Goal: Information Seeking & Learning: Check status

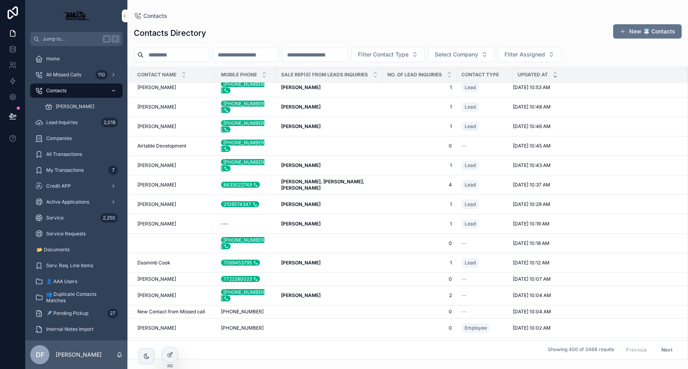
scroll to position [299, 0]
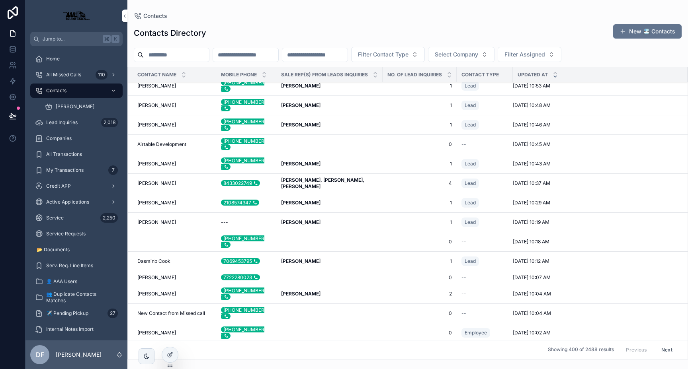
click at [355, 177] on strong "Luis Guerra, David Franchi, Tyler Stancil" at bounding box center [323, 183] width 84 height 12
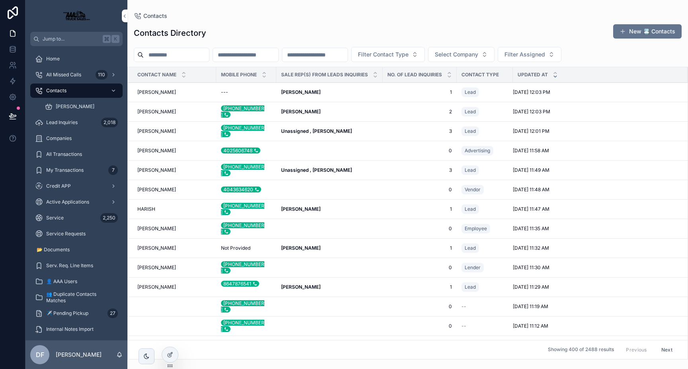
scroll to position [15, 0]
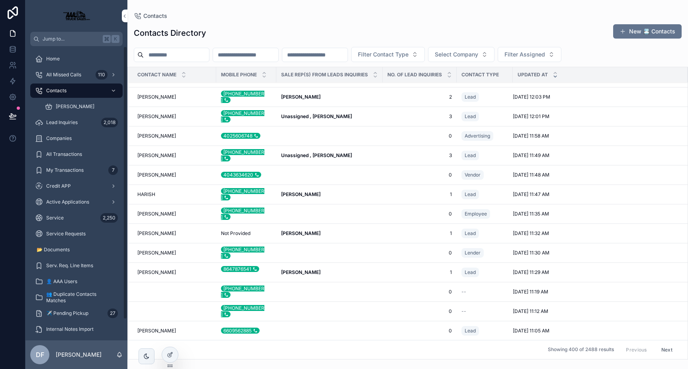
click at [80, 124] on div "Lead Inquiries 2,018" at bounding box center [76, 122] width 83 height 13
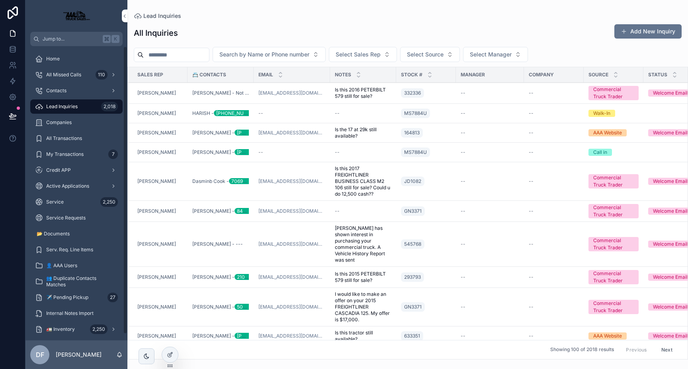
click at [62, 107] on span "Lead Inquiries" at bounding box center [61, 106] width 31 height 6
click at [61, 92] on span "Contacts" at bounding box center [56, 91] width 20 height 6
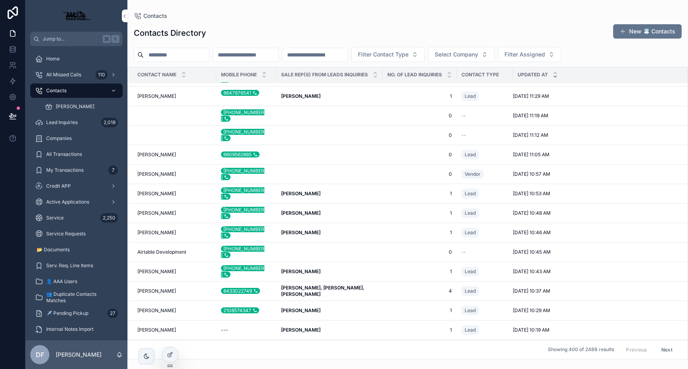
scroll to position [195, 0]
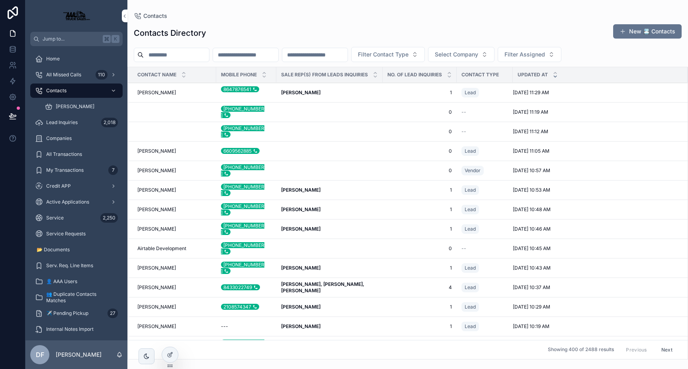
click at [323, 281] on span "Luis Guerra, David Franchi, Tyler Stancil" at bounding box center [329, 287] width 97 height 13
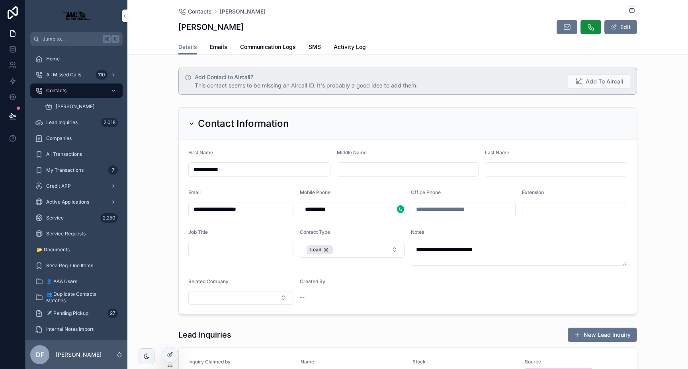
click at [277, 51] on span "Communication Logs" at bounding box center [268, 47] width 56 height 8
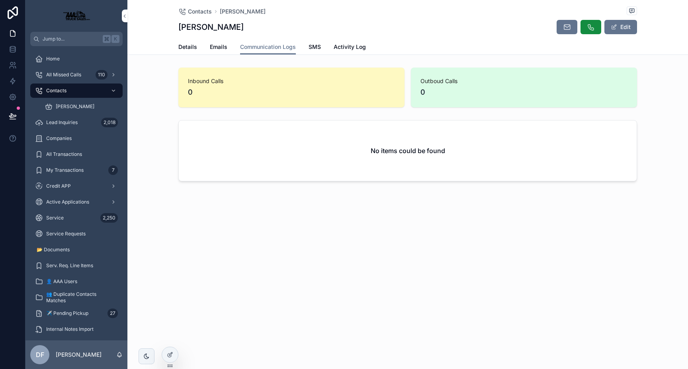
click at [193, 48] on span "Details" at bounding box center [187, 47] width 19 height 8
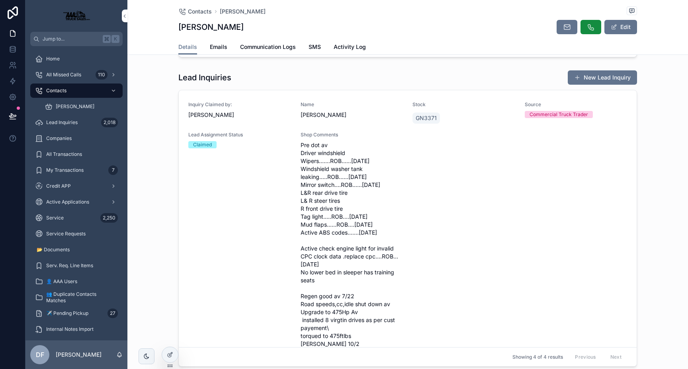
scroll to position [270, 0]
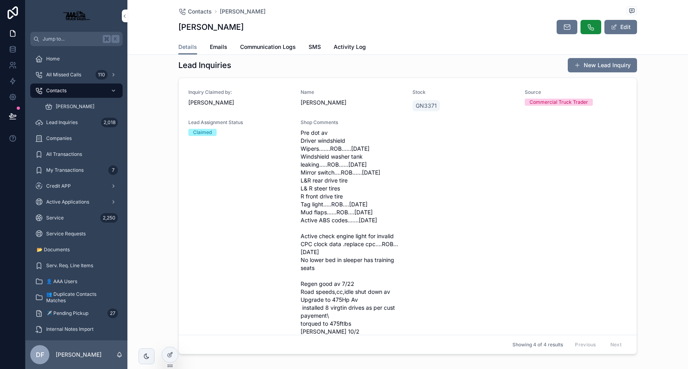
click at [319, 158] on span "Pre dot av Driver windshield Wipers.......ROB......9/30/25 Windshield washer ta…" at bounding box center [352, 232] width 103 height 207
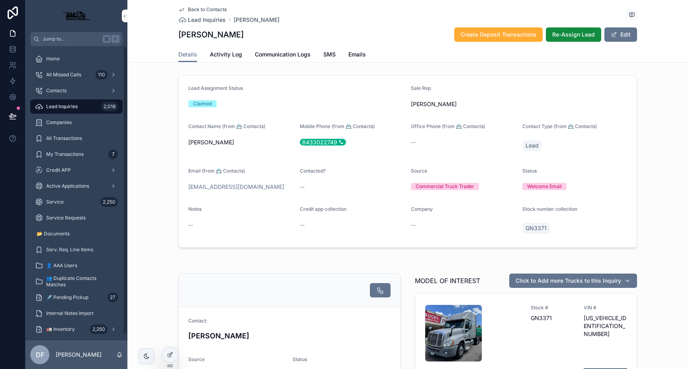
click at [55, 201] on span "Service" at bounding box center [55, 202] width 18 height 6
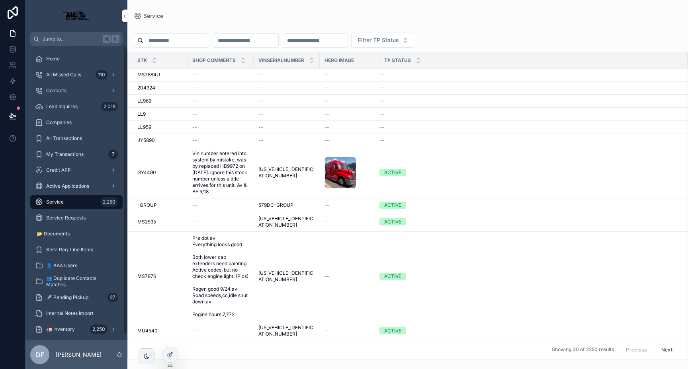
click at [86, 205] on div "Service 2,250" at bounding box center [76, 202] width 83 height 13
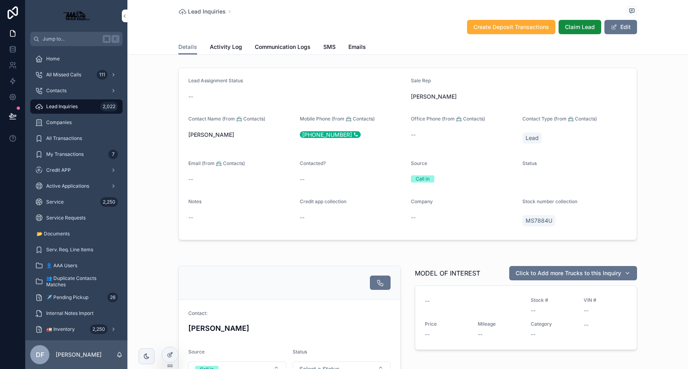
click at [61, 205] on div "Service 2,250" at bounding box center [76, 202] width 83 height 13
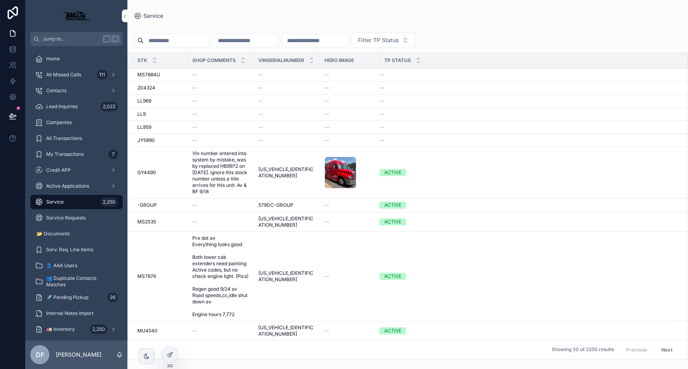
click at [231, 40] on input "scrollable content" at bounding box center [245, 40] width 65 height 11
click at [169, 358] on div at bounding box center [170, 354] width 16 height 15
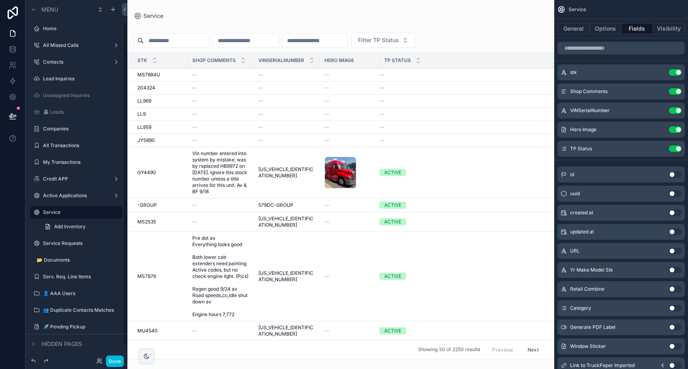
scroll to position [24, 0]
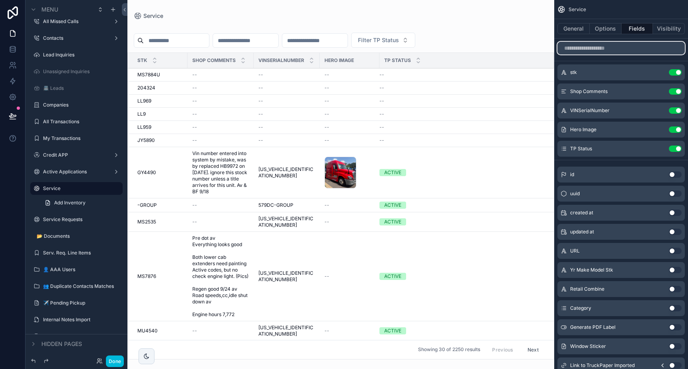
click at [598, 47] on input "scrollable content" at bounding box center [620, 48] width 127 height 13
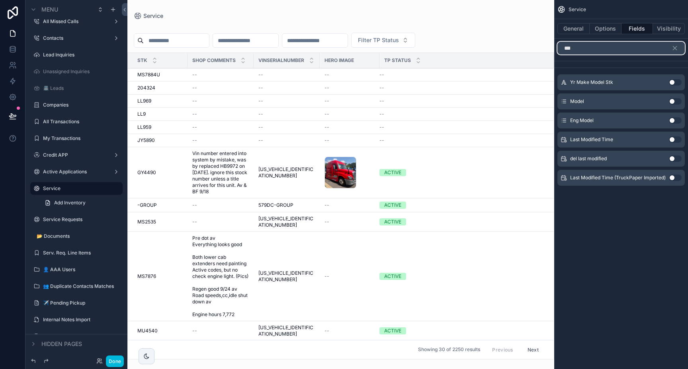
type input "***"
click at [672, 142] on button "Use setting" at bounding box center [675, 140] width 13 height 6
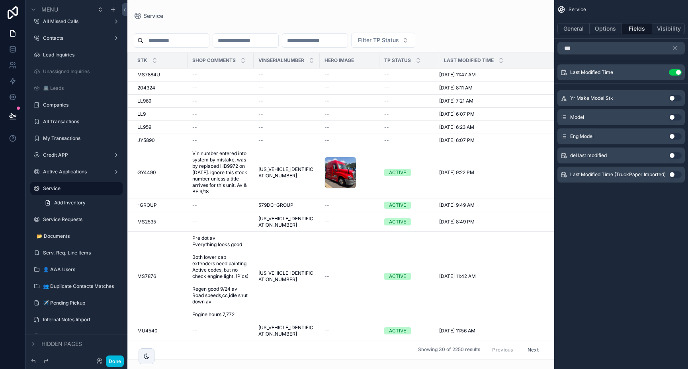
click at [679, 74] on button "Use setting" at bounding box center [675, 72] width 13 height 6
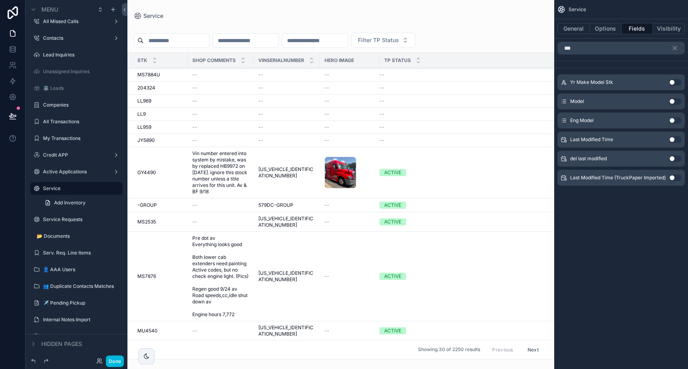
click at [672, 141] on button "Use setting" at bounding box center [675, 140] width 13 height 6
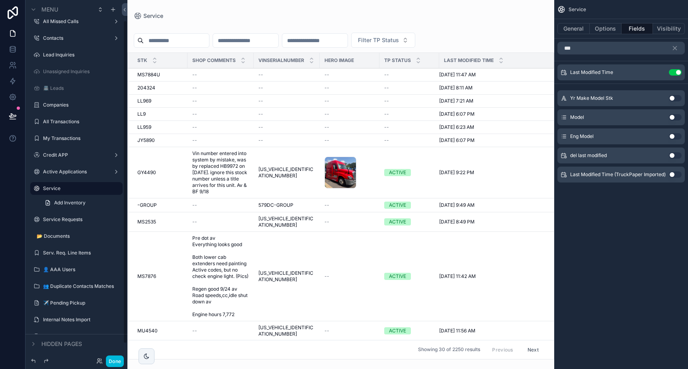
scroll to position [0, 0]
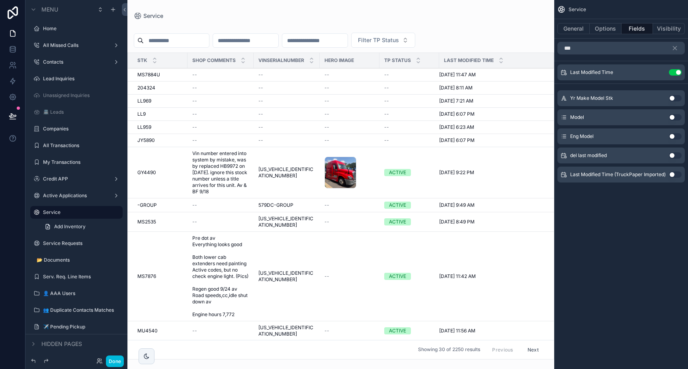
click at [172, 41] on div "scrollable content" at bounding box center [340, 184] width 427 height 369
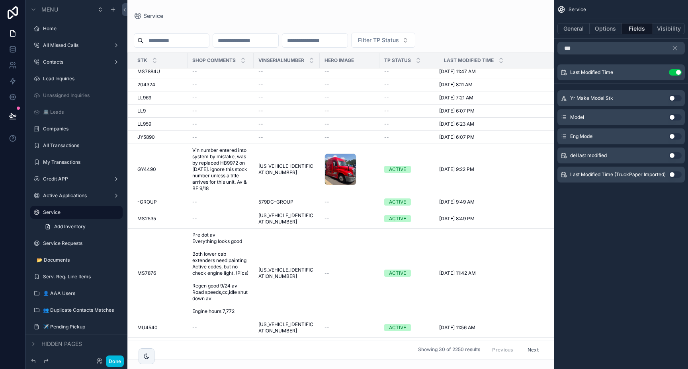
click at [269, 37] on input "scrollable content" at bounding box center [245, 40] width 65 height 11
click at [199, 39] on input "scrollable content" at bounding box center [176, 40] width 65 height 11
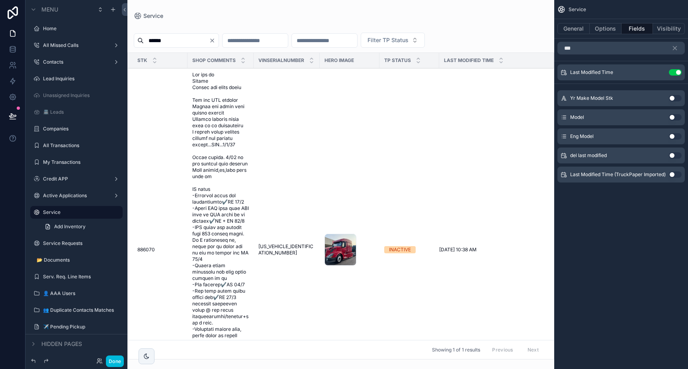
type input "******"
click at [232, 255] on span "scrollable content" at bounding box center [220, 250] width 57 height 357
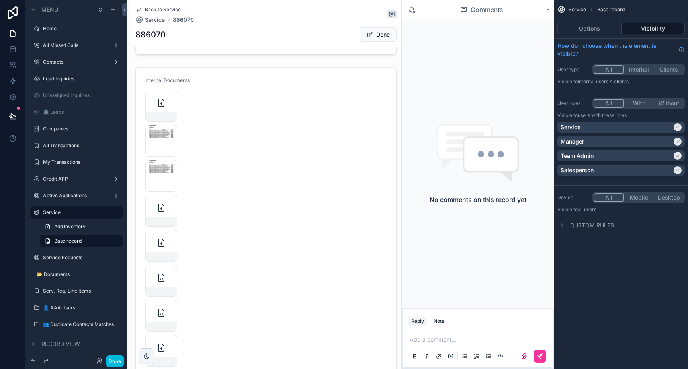
scroll to position [3413, 0]
click at [164, 101] on div "scrollable content" at bounding box center [266, 326] width 271 height 491
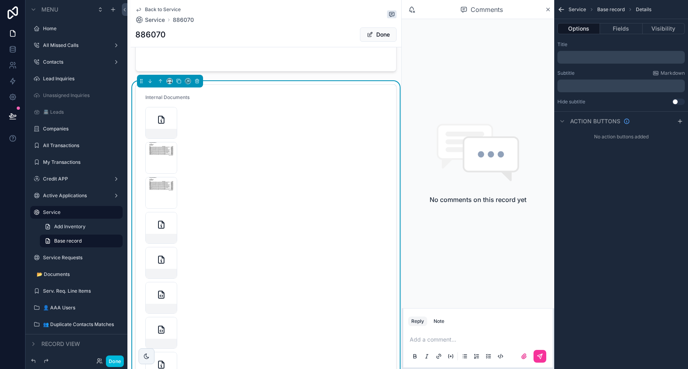
click at [164, 111] on div "scrollable content" at bounding box center [161, 123] width 32 height 32
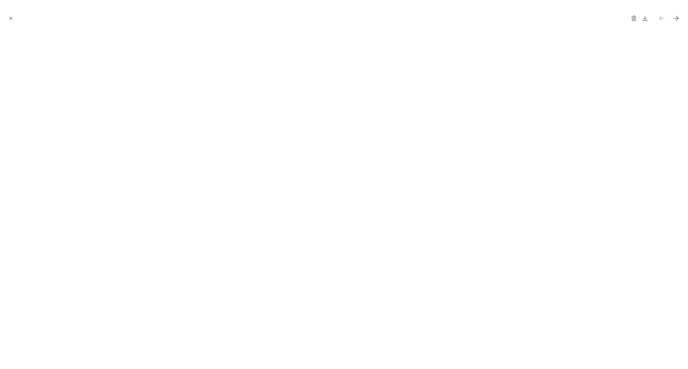
click at [10, 21] on icon "Close modal" at bounding box center [11, 19] width 6 height 6
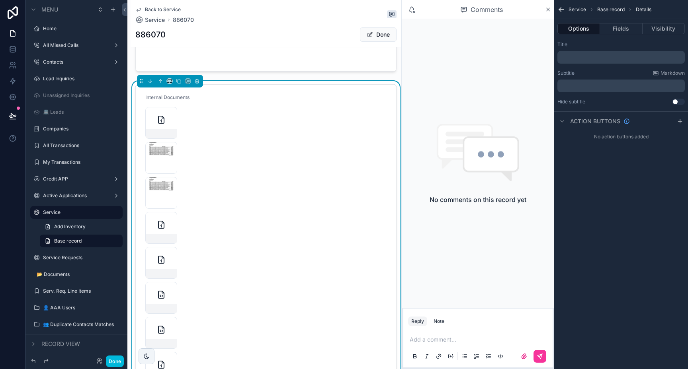
click at [157, 142] on div "scrollable content" at bounding box center [161, 158] width 32 height 32
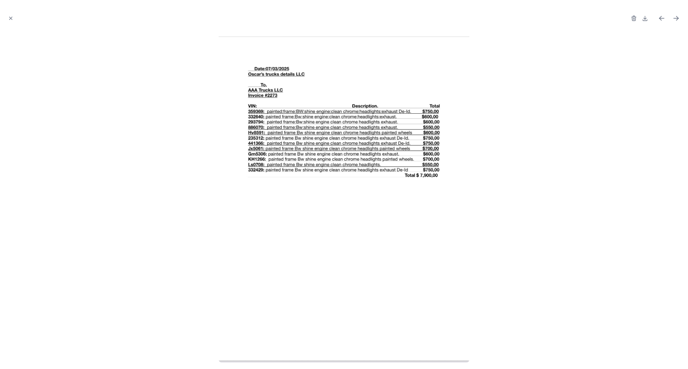
click at [10, 20] on icon "Close modal" at bounding box center [11, 18] width 3 height 3
